Goal: Navigation & Orientation: Find specific page/section

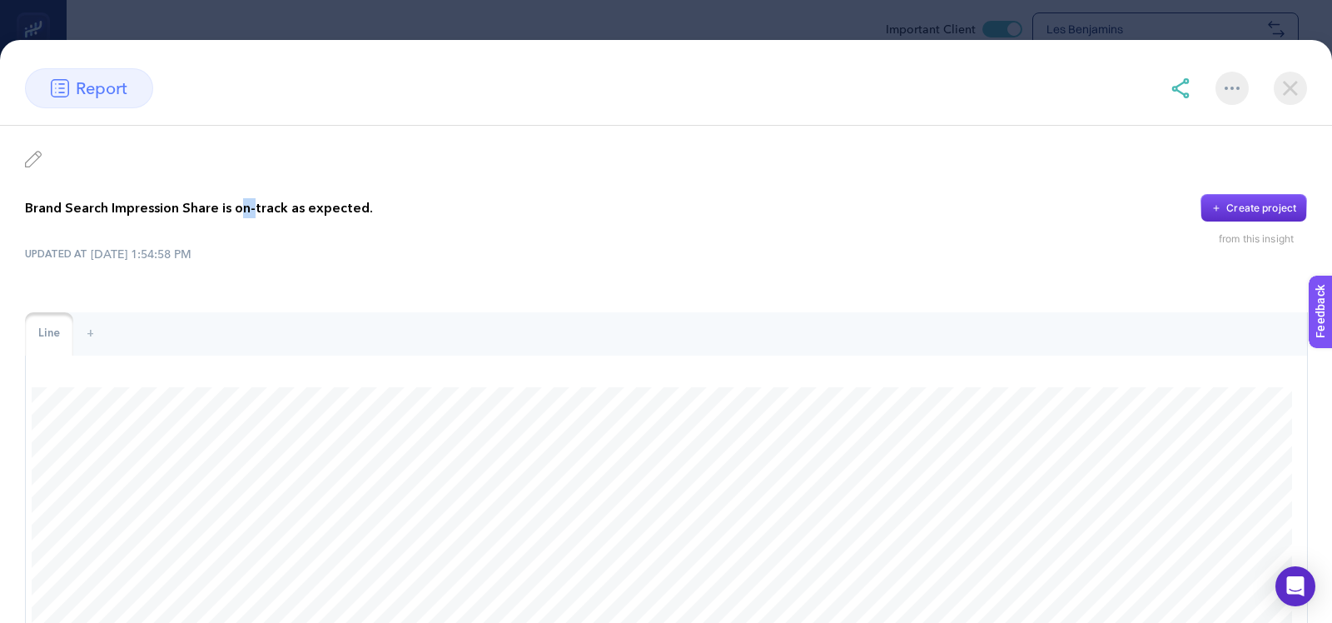
drag, startPoint x: 239, startPoint y: 208, endPoint x: 251, endPoint y: 207, distance: 12.5
click at [251, 207] on p "Brand Search Impression Share is on-track as expected." at bounding box center [199, 208] width 348 height 20
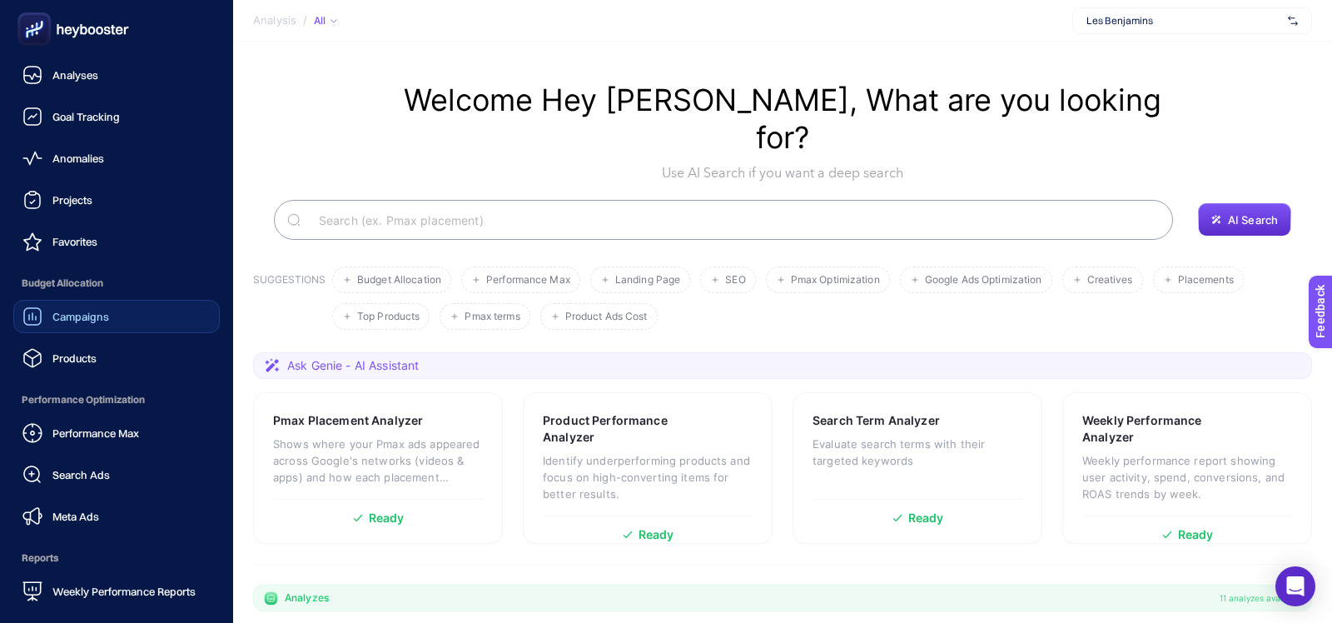
click at [57, 323] on div "Campaigns" at bounding box center [65, 316] width 87 height 20
